Goal: Check status: Check status

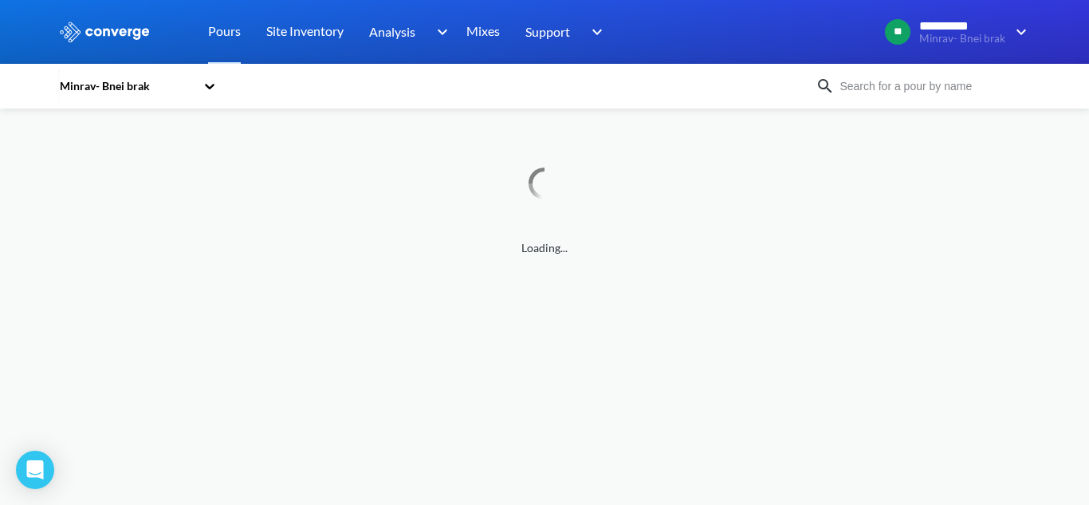
drag, startPoint x: 122, startPoint y: 96, endPoint x: 163, endPoint y: 95, distance: 41.5
click at [122, 96] on div "Minrav- Bnei brak" at bounding box center [130, 86] width 144 height 37
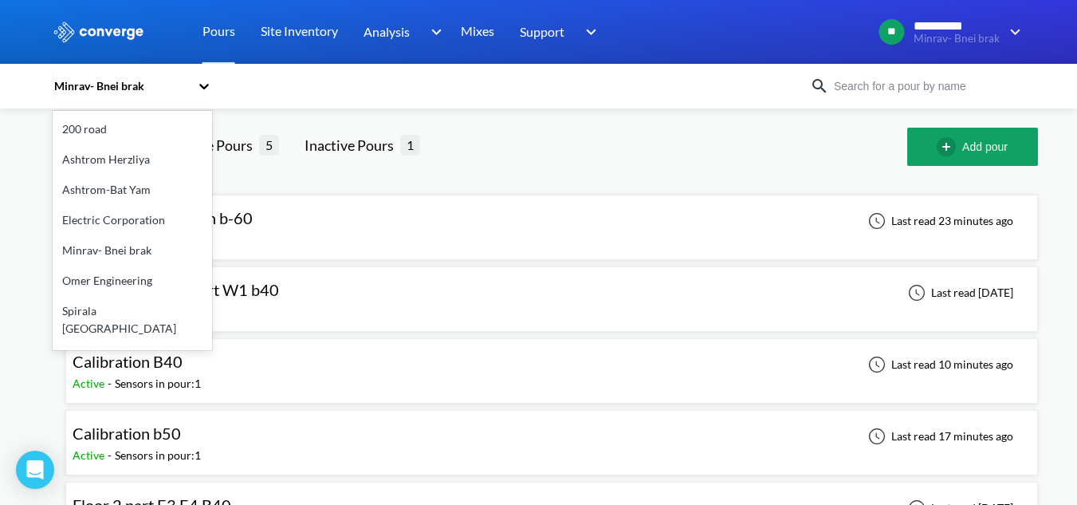
click at [132, 320] on div "Spirala [GEOGRAPHIC_DATA]" at bounding box center [133, 320] width 160 height 48
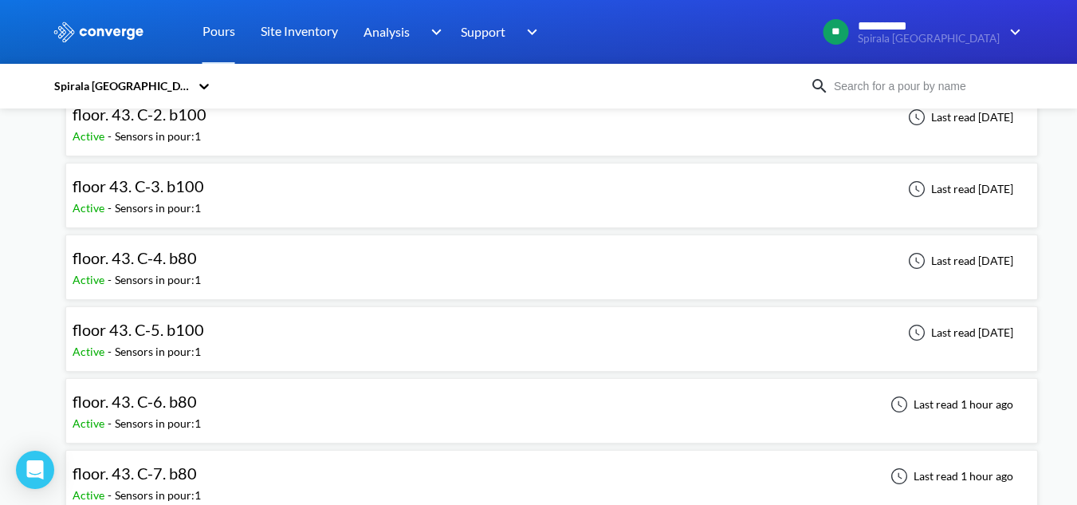
scroll to position [3509, 0]
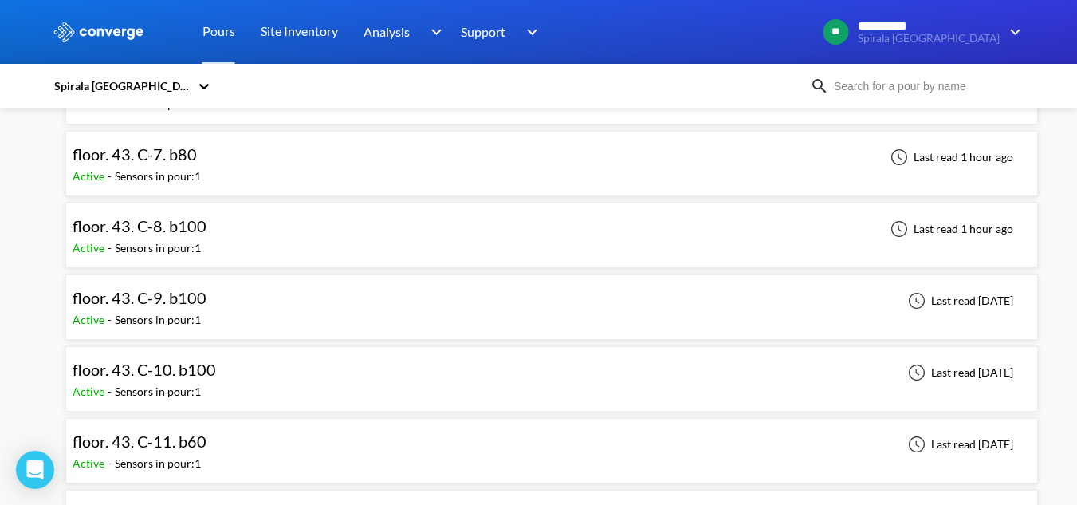
click at [257, 284] on div "floor. 43. C-9. b100 Active - Sensors in pour: 1 Last read [DATE]" at bounding box center [552, 307] width 959 height 51
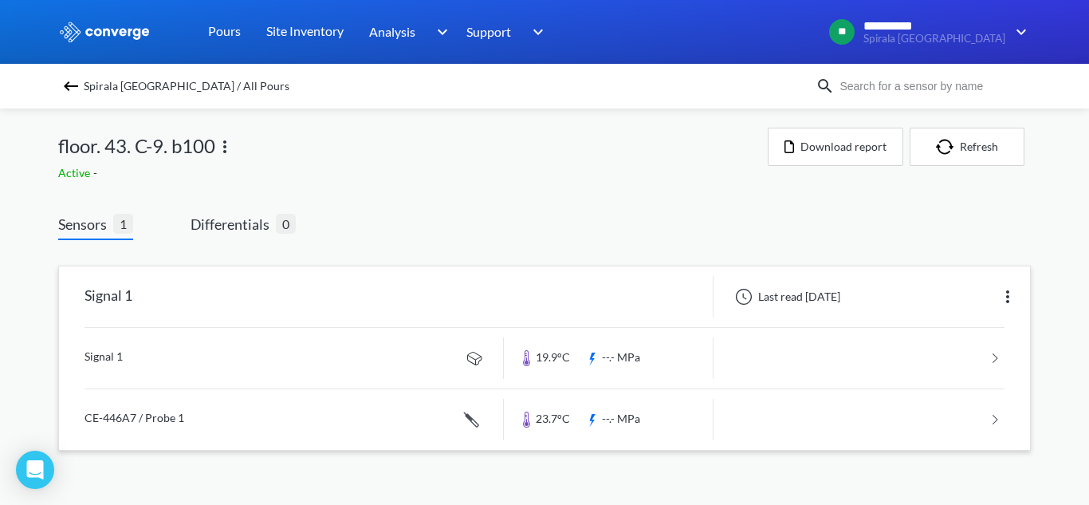
click at [247, 364] on link at bounding box center [545, 358] width 920 height 61
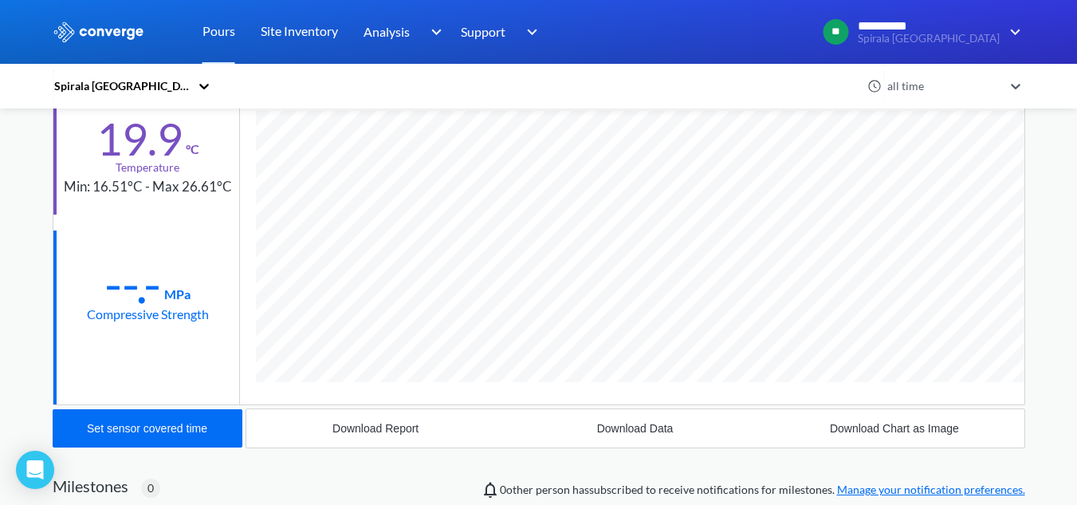
scroll to position [160, 0]
click at [143, 290] on div "--.-" at bounding box center [132, 286] width 57 height 40
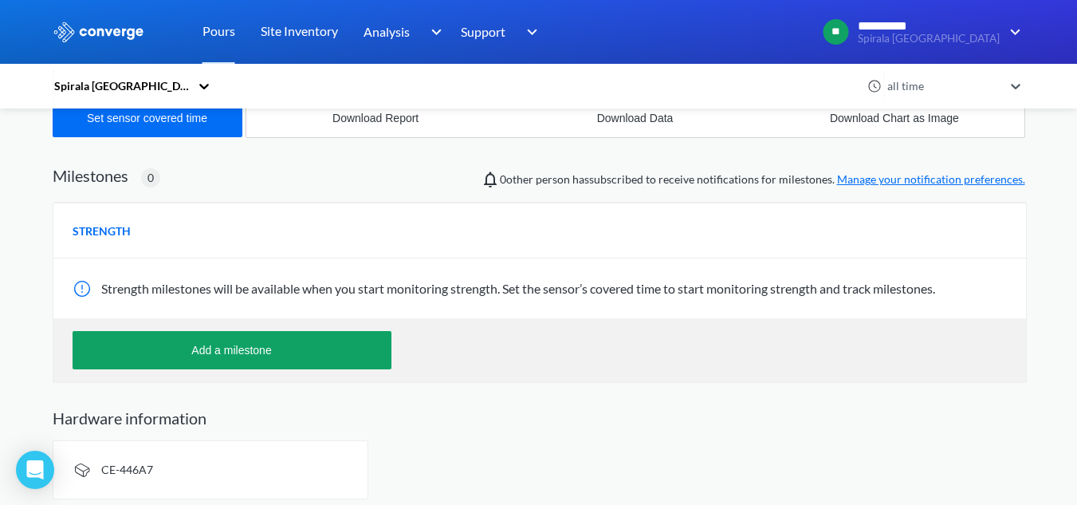
scroll to position [479, 0]
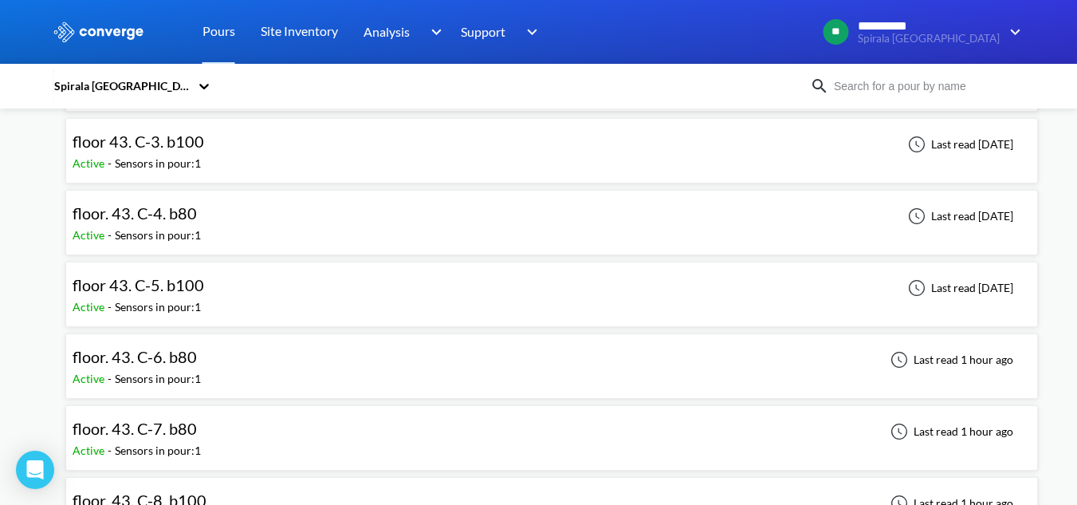
scroll to position [3350, 0]
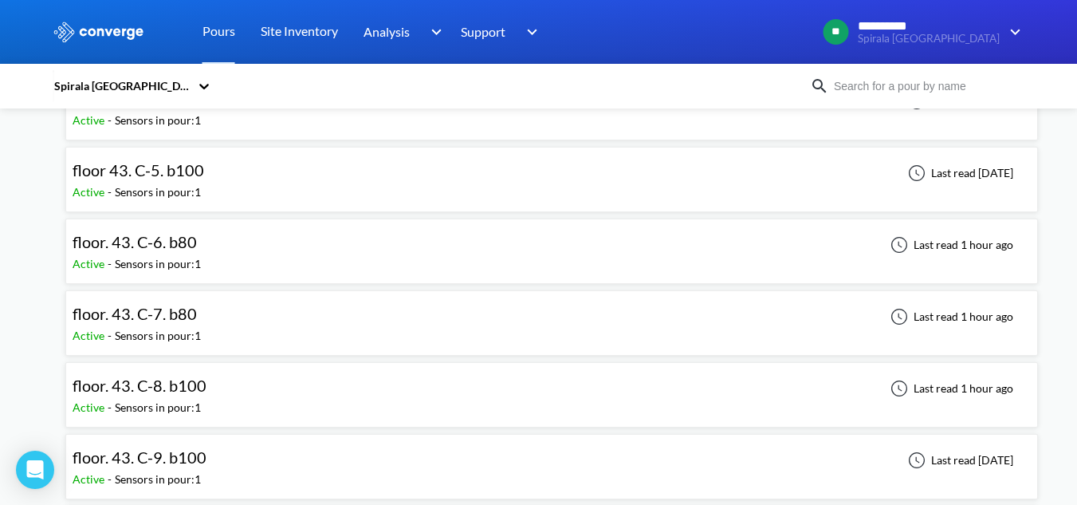
click at [254, 446] on div "floor. 43. C-9. b100 Active - Sensors in pour: 1 Last read [DATE]" at bounding box center [552, 466] width 959 height 51
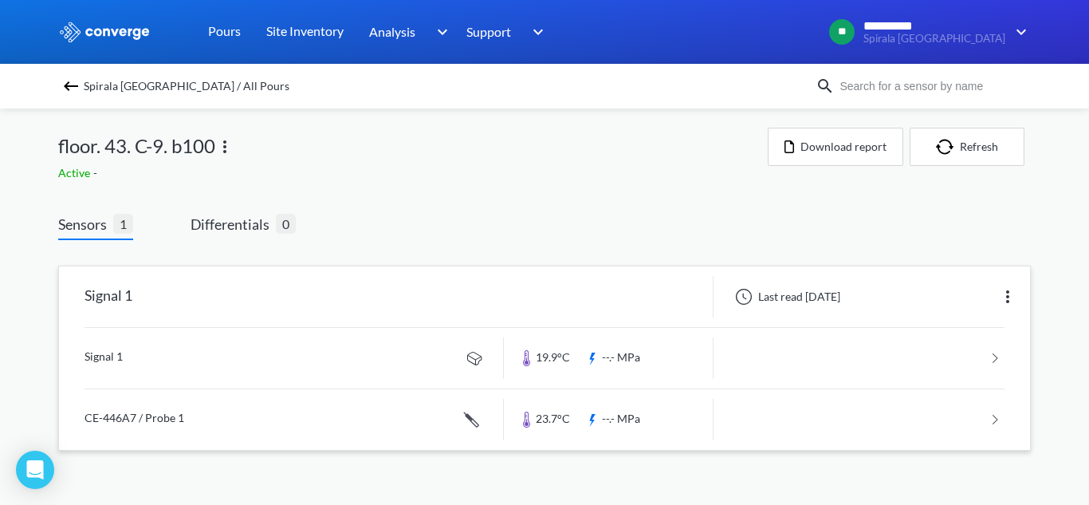
click at [311, 376] on link at bounding box center [545, 358] width 920 height 61
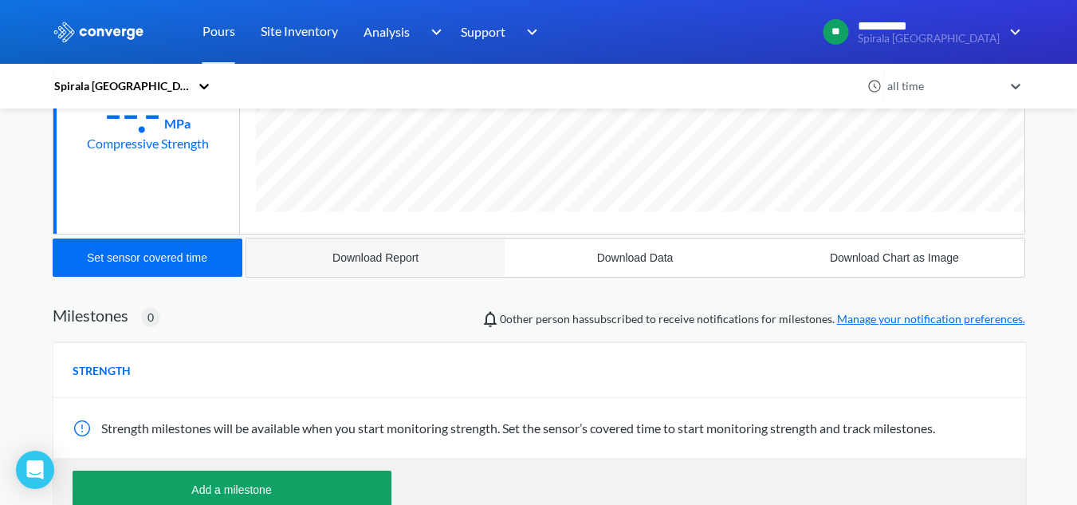
scroll to position [399, 0]
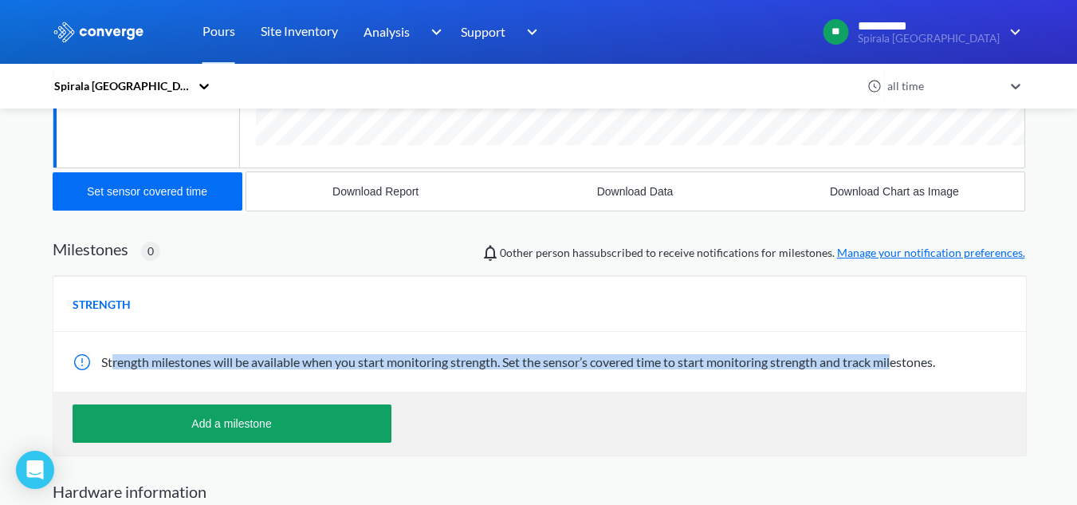
drag, startPoint x: 111, startPoint y: 361, endPoint x: 903, endPoint y: 387, distance: 792.4
click at [903, 387] on div "Strength milestones will be available when you start monitoring strength. Set t…" at bounding box center [539, 362] width 973 height 60
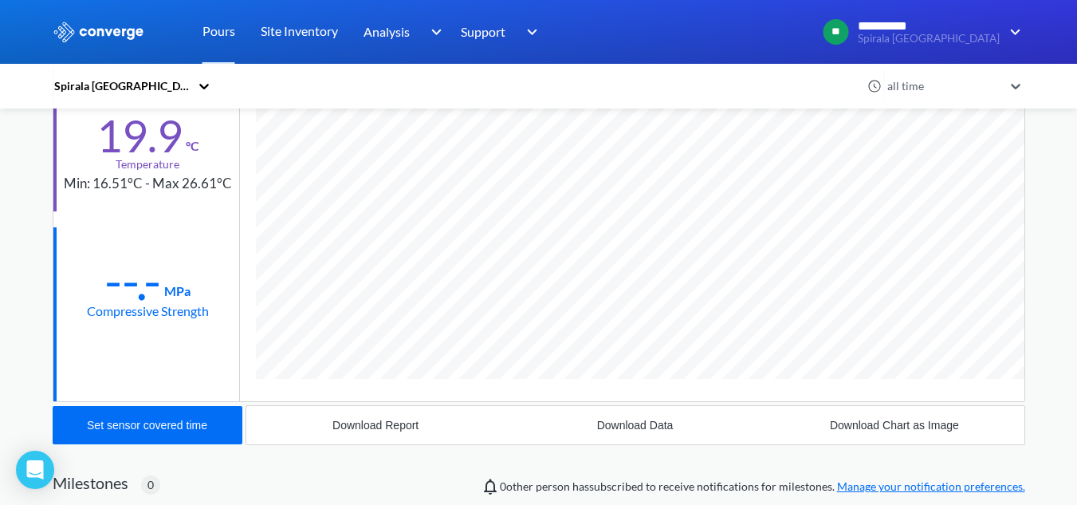
scroll to position [81, 0]
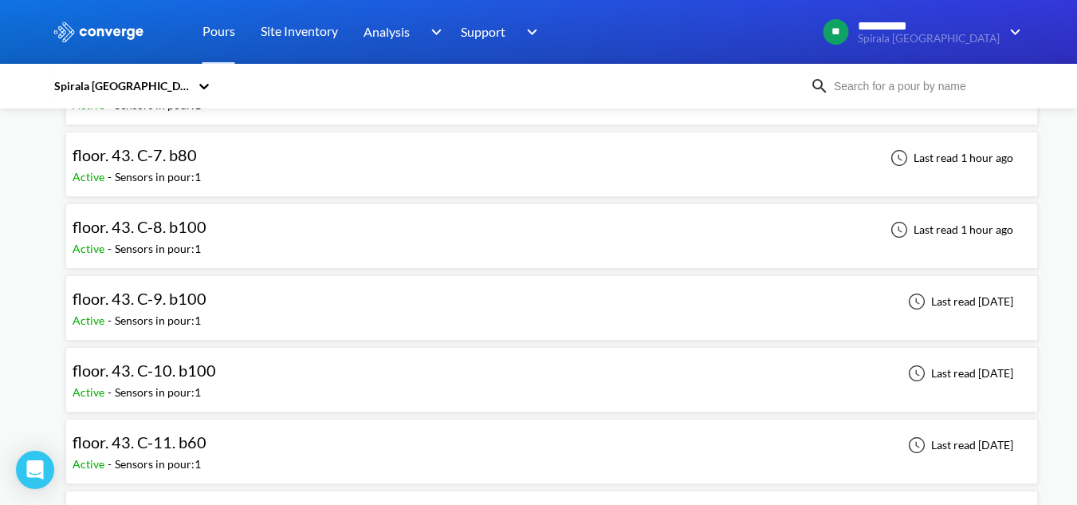
scroll to position [3509, 0]
click at [282, 433] on div "floor. 43. C-11. b60 Active - Sensors in pour: 1 Last read [DATE]" at bounding box center [552, 450] width 959 height 51
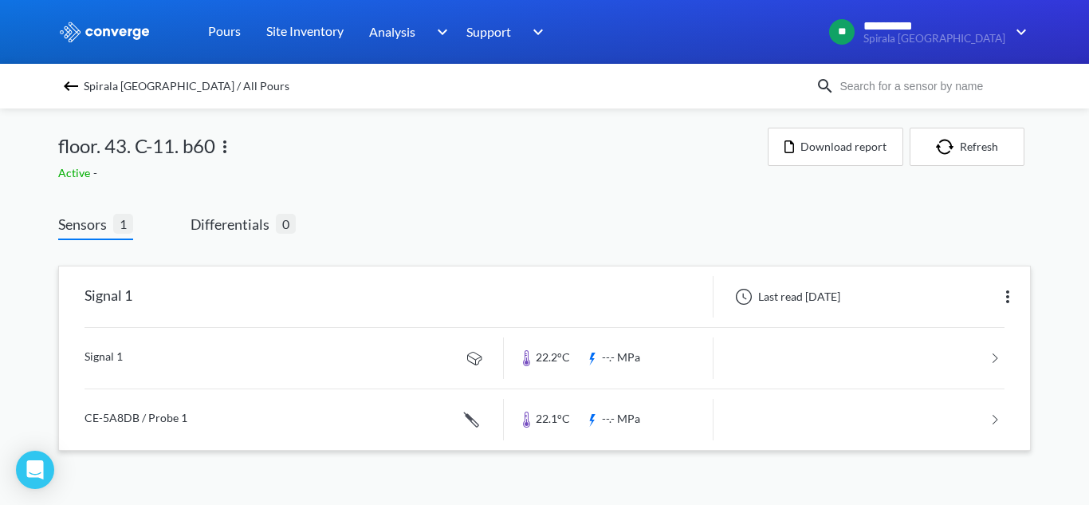
click at [325, 337] on link at bounding box center [545, 358] width 920 height 61
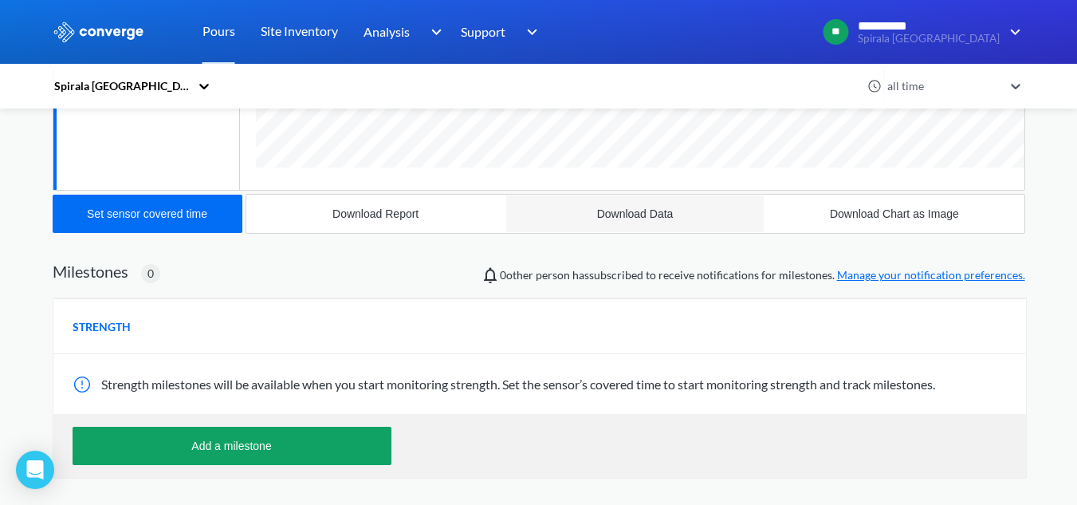
scroll to position [479, 0]
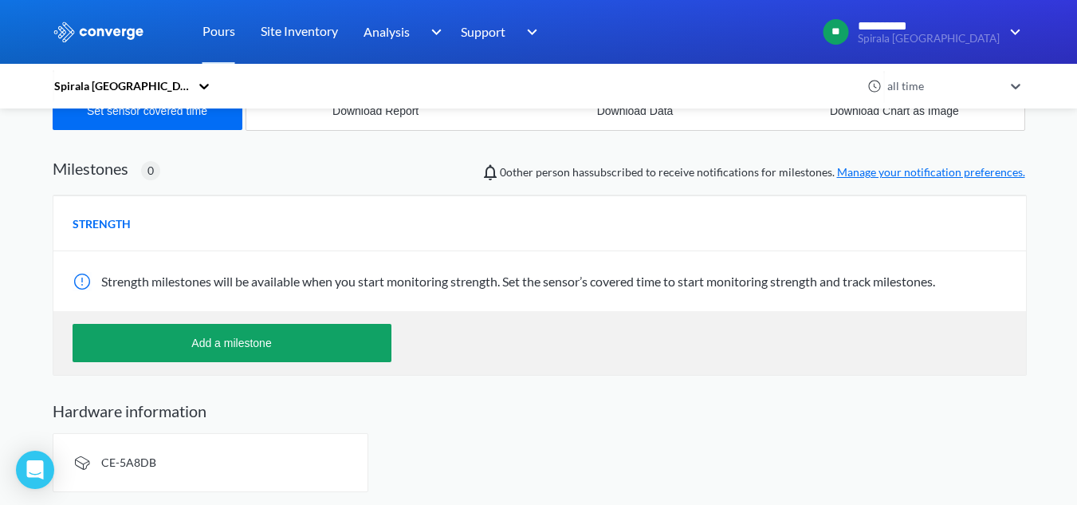
click at [84, 279] on div at bounding box center [84, 281] width 22 height 19
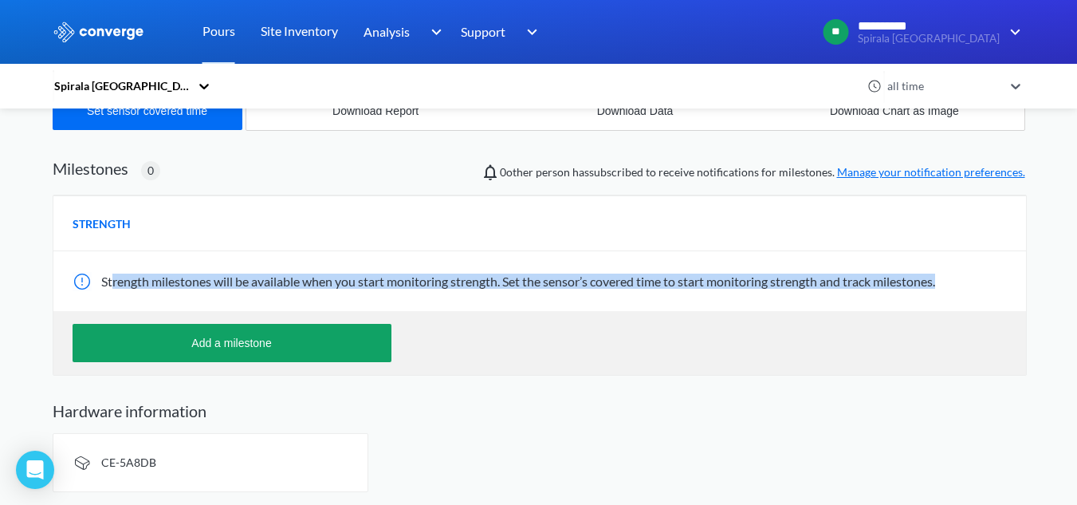
drag, startPoint x: 110, startPoint y: 289, endPoint x: 951, endPoint y: 273, distance: 840.8
click at [951, 273] on div "Strength milestones will be available when you start monitoring strength. Set t…" at bounding box center [539, 281] width 973 height 60
copy span "rength milestones will be available when you start monitoring strength. Set the…"
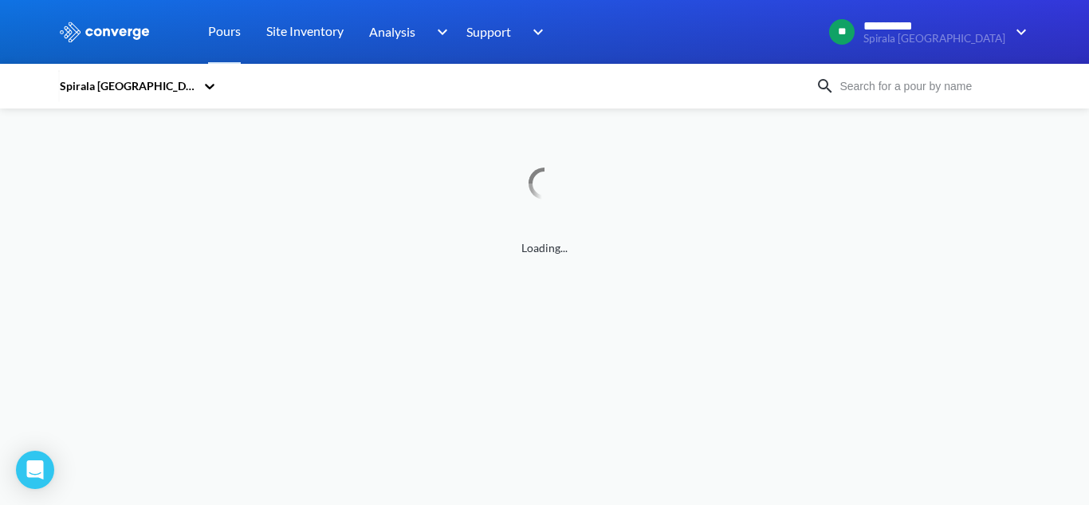
click at [112, 95] on div "Spirala [GEOGRAPHIC_DATA]" at bounding box center [130, 86] width 144 height 37
